Goal: Information Seeking & Learning: Learn about a topic

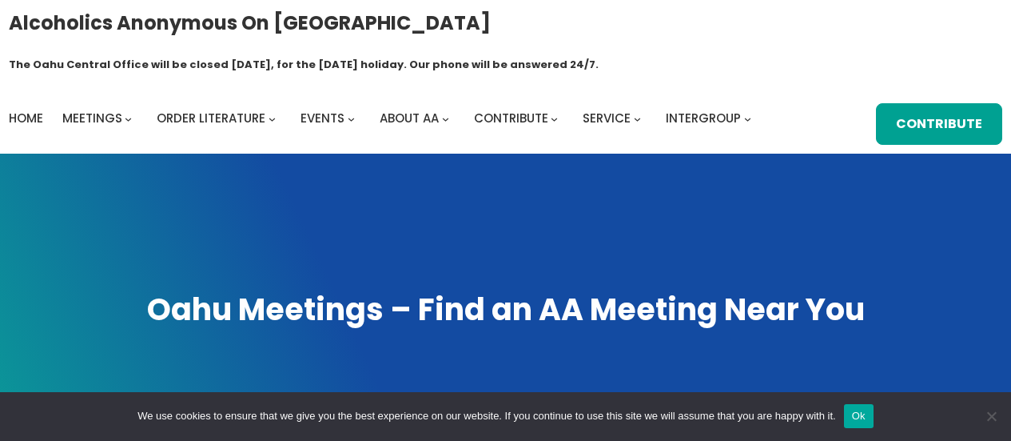
scroll to position [528, 0]
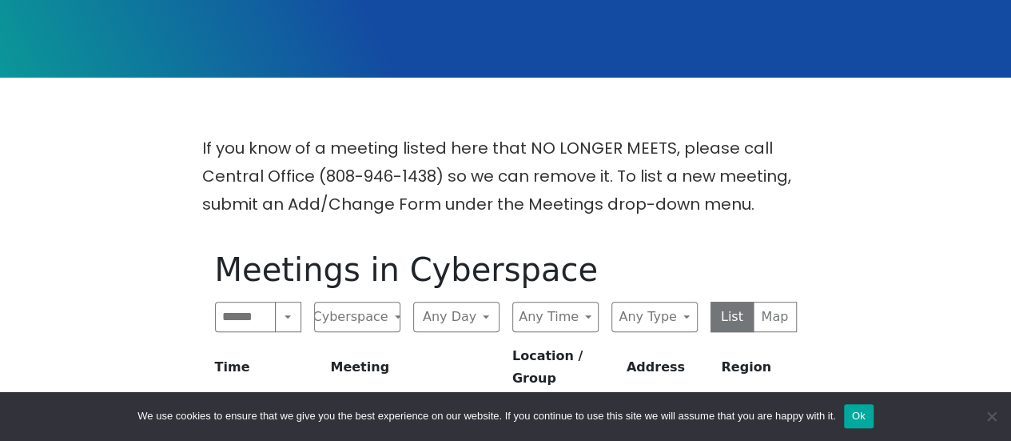
scroll to position [451, 0]
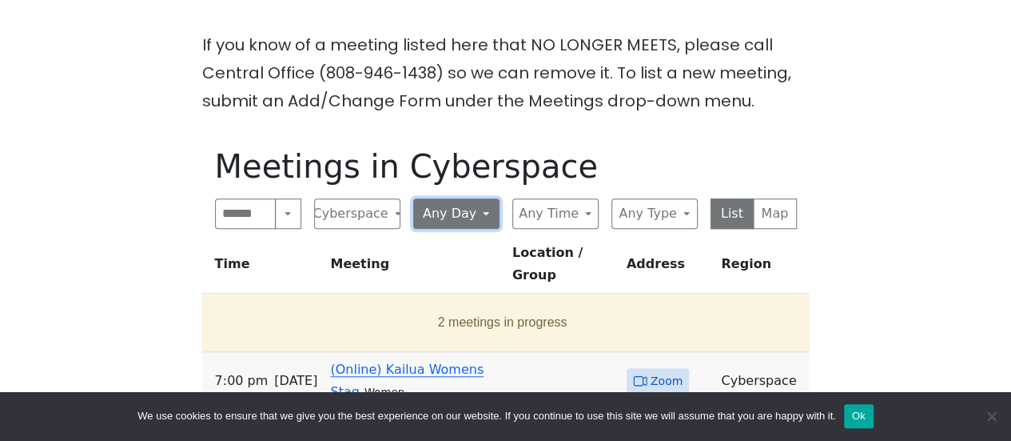
click at [486, 198] on button "Any Day" at bounding box center [456, 213] width 86 height 30
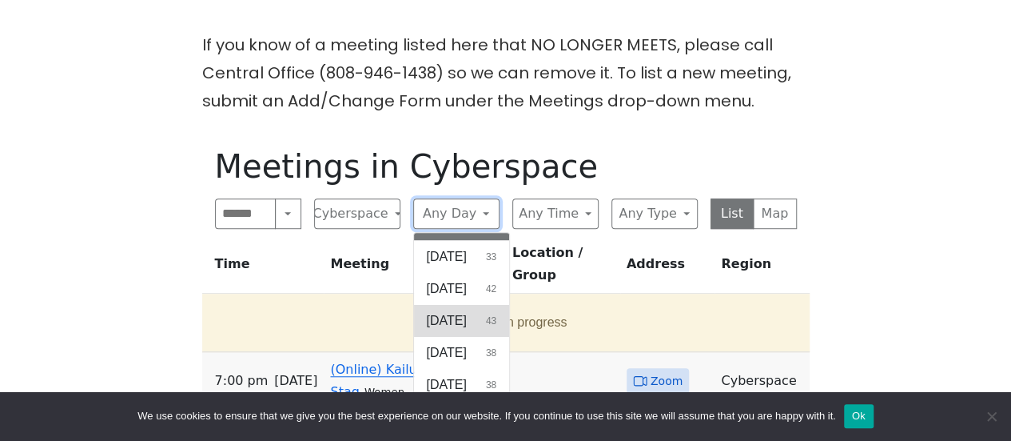
scroll to position [37, 0]
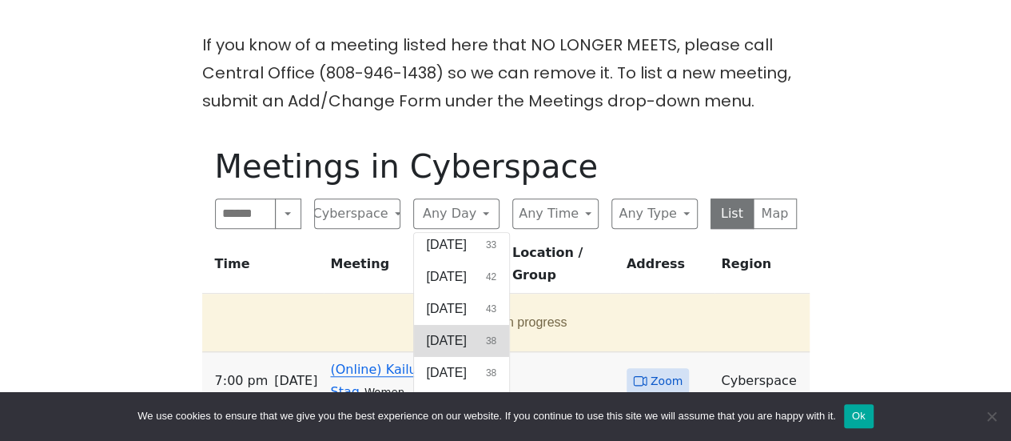
click at [443, 331] on span "[DATE]" at bounding box center [447, 340] width 40 height 19
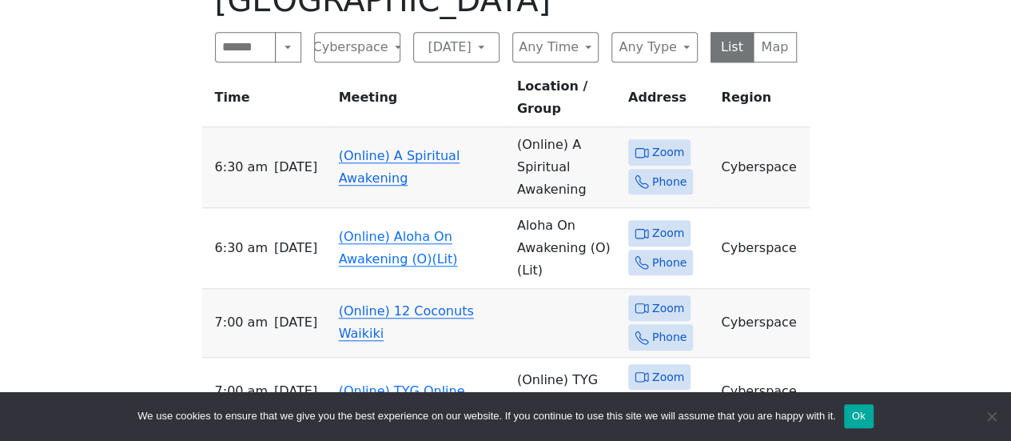
scroll to position [691, 0]
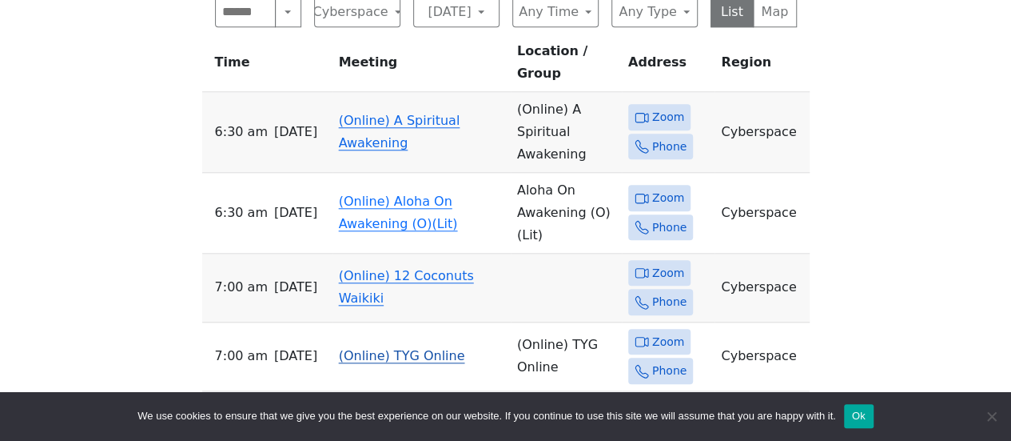
click at [371, 348] on link "(Online) TYG Online" at bounding box center [402, 355] width 126 height 15
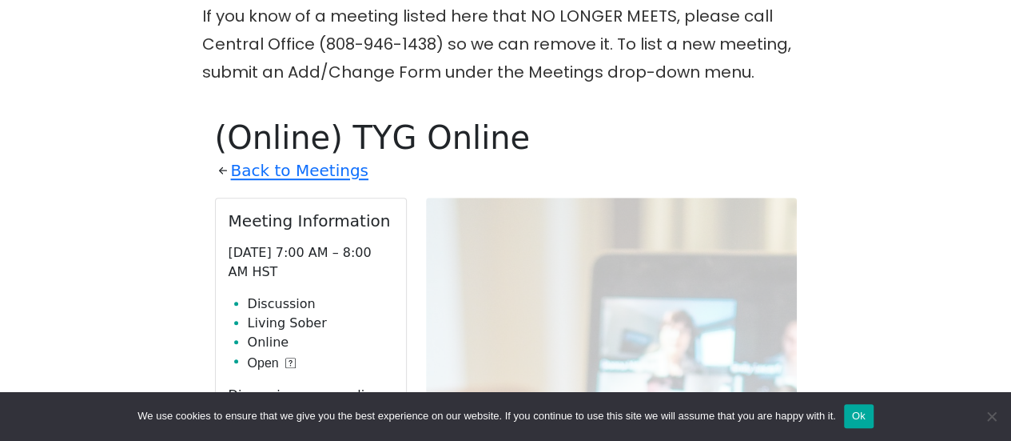
scroll to position [400, 0]
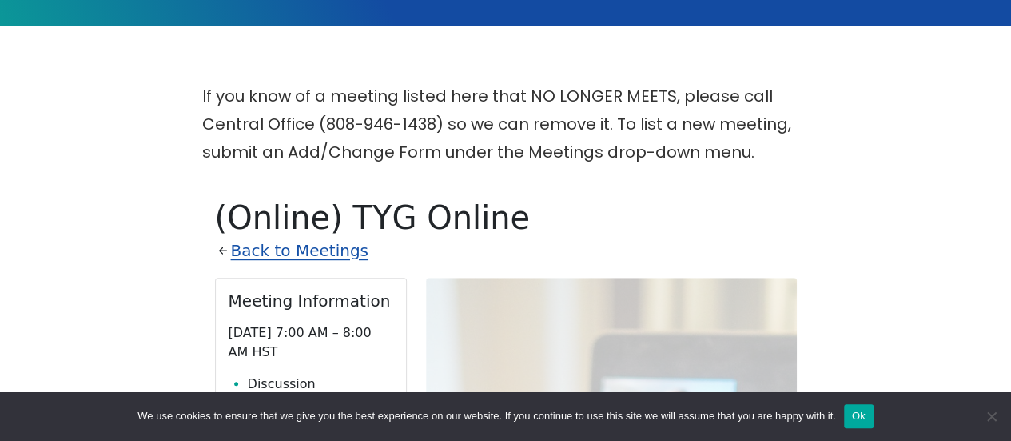
click at [298, 237] on link "Back to Meetings" at bounding box center [300, 251] width 138 height 28
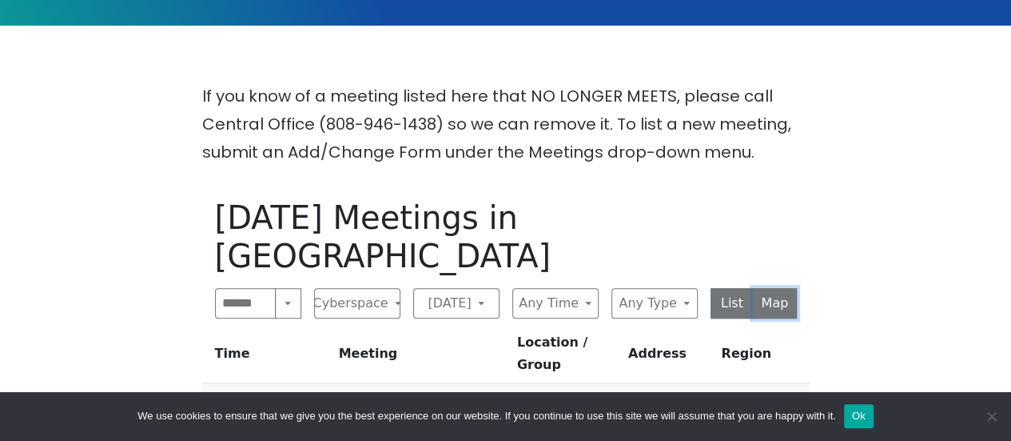
click at [788, 288] on button "Map" at bounding box center [775, 303] width 44 height 30
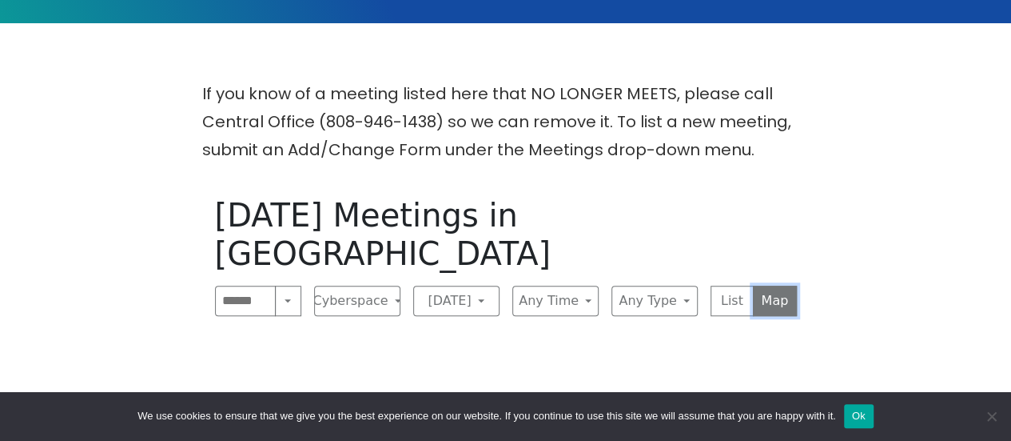
scroll to position [400, 0]
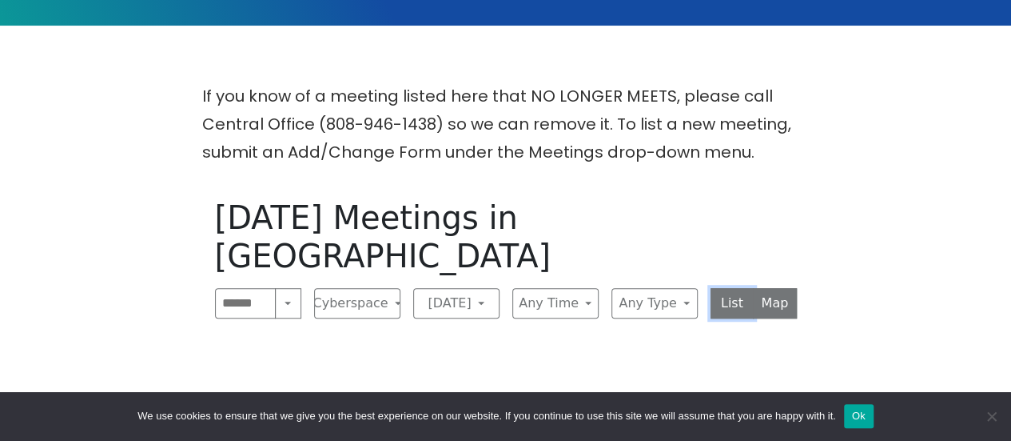
click at [728, 288] on button "List" at bounding box center [733, 303] width 44 height 30
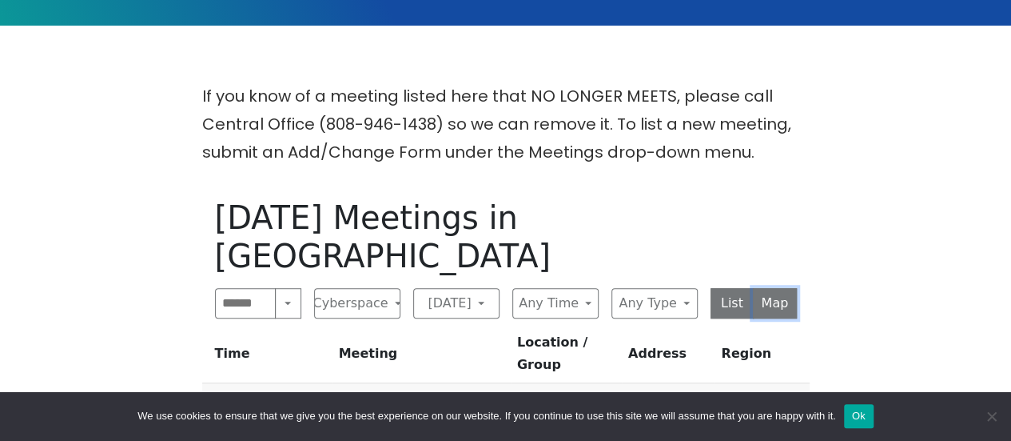
click at [783, 288] on button "Map" at bounding box center [775, 303] width 44 height 30
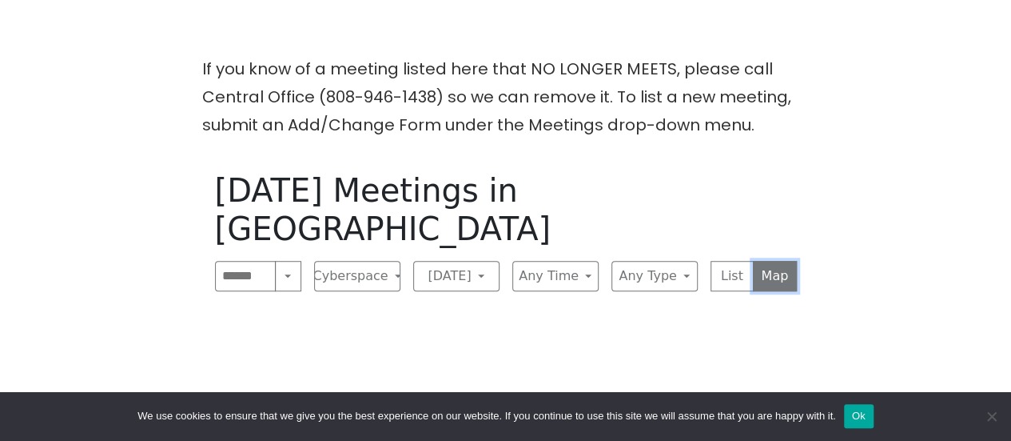
scroll to position [464, 0]
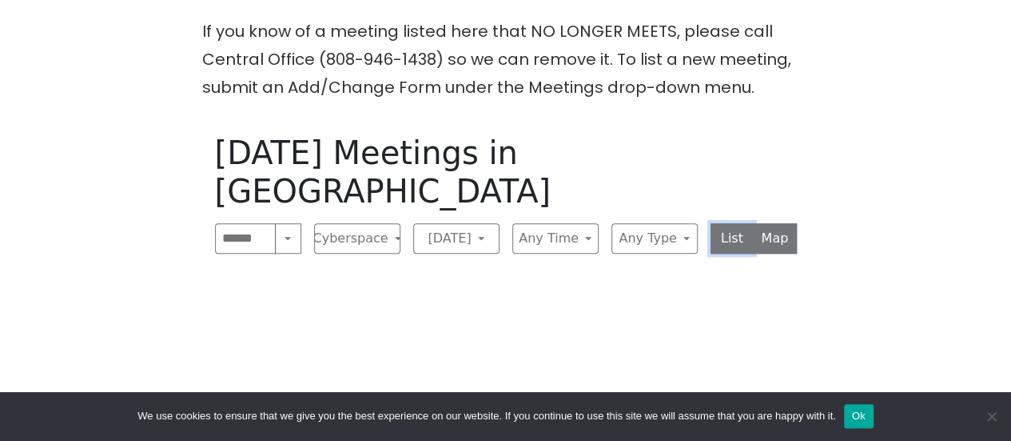
click at [744, 223] on button "List" at bounding box center [733, 238] width 44 height 30
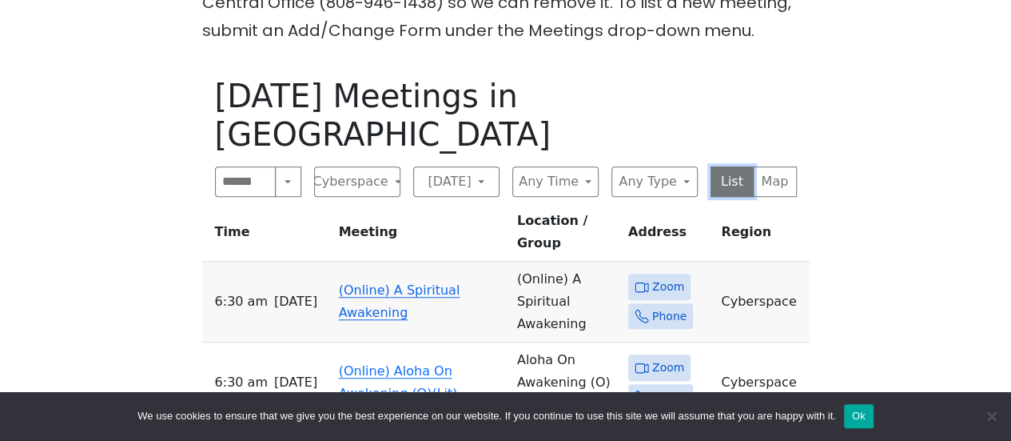
scroll to position [544, 0]
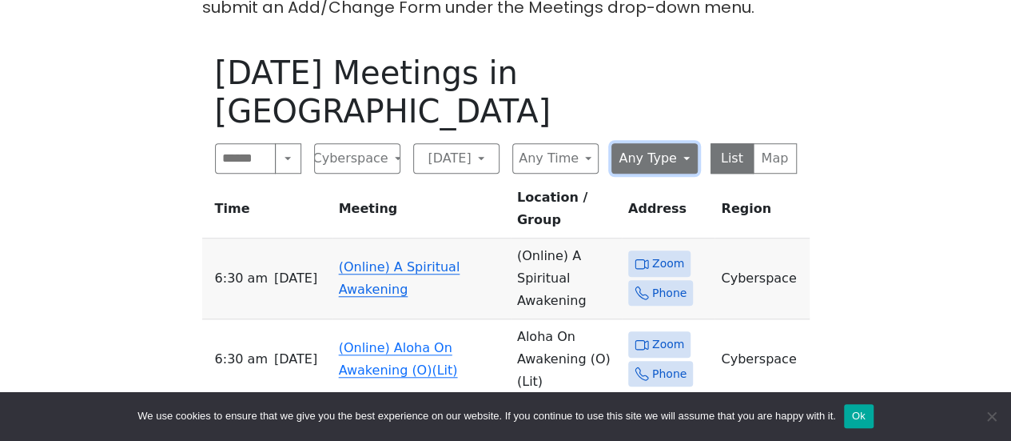
click at [638, 143] on button "Any Type" at bounding box center [655, 158] width 86 height 30
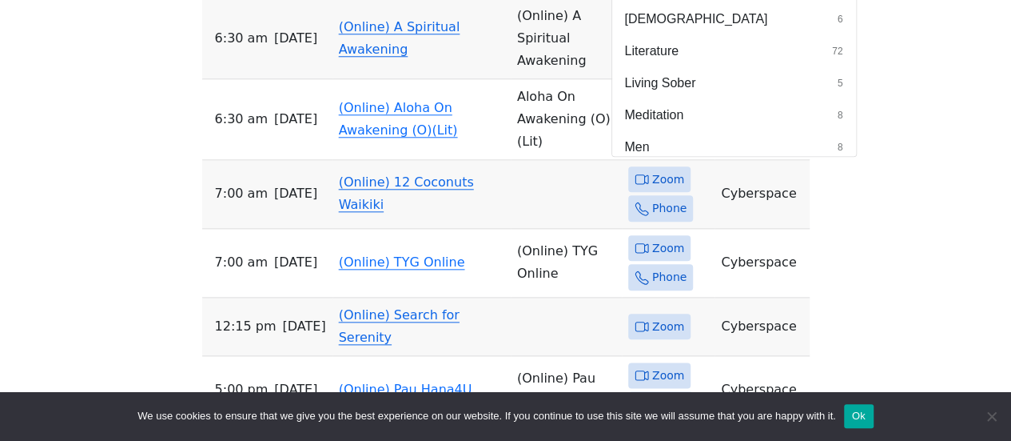
scroll to position [416, 0]
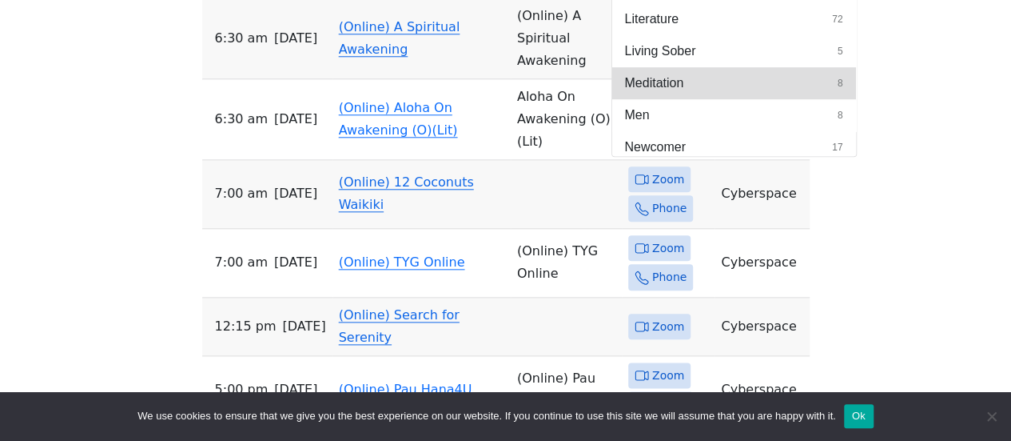
click at [769, 67] on button "Meditation 8" at bounding box center [734, 83] width 244 height 32
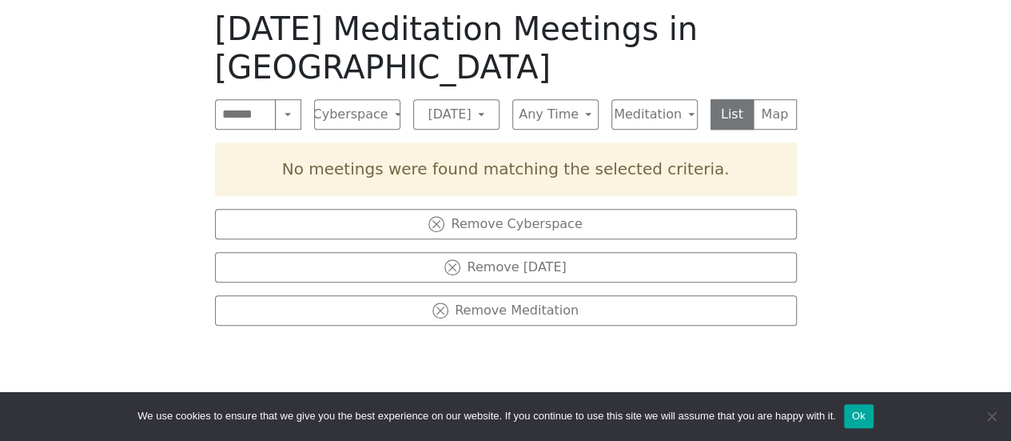
scroll to position [624, 0]
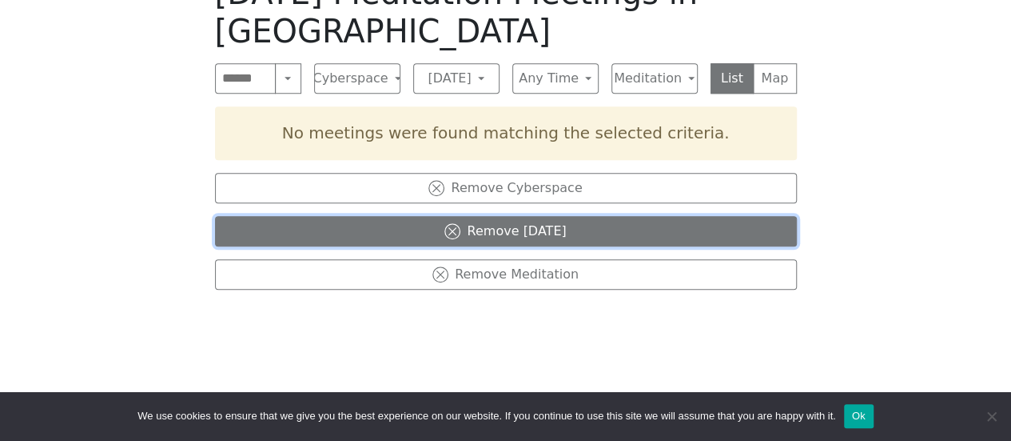
click at [449, 227] on icon at bounding box center [453, 231] width 8 height 8
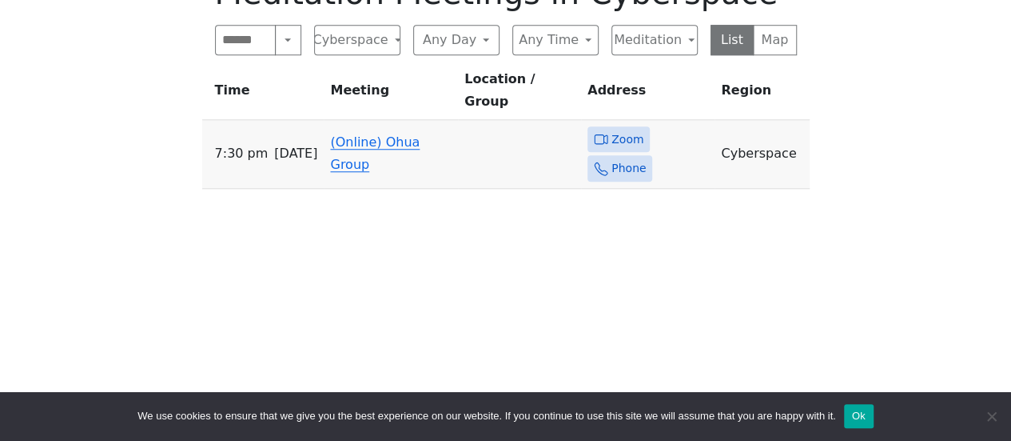
click at [385, 134] on link "(Online) Ohua Group" at bounding box center [375, 153] width 90 height 38
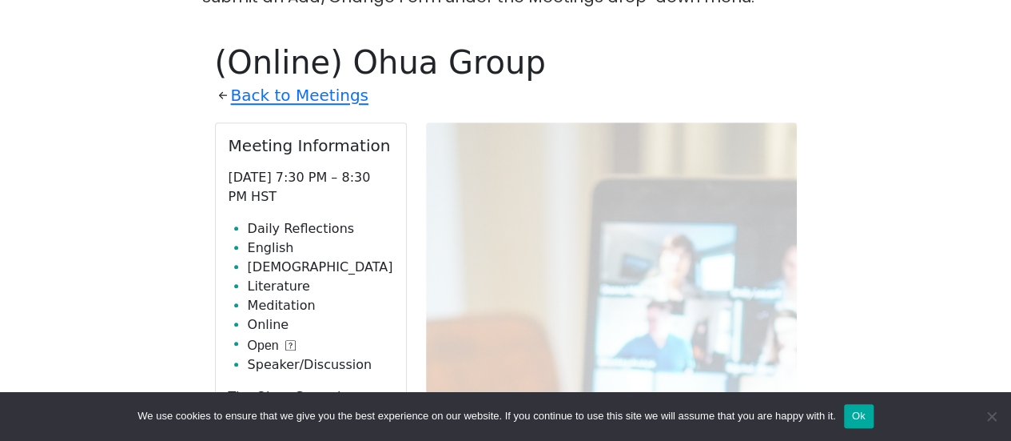
scroll to position [549, 0]
